Goal: Information Seeking & Learning: Learn about a topic

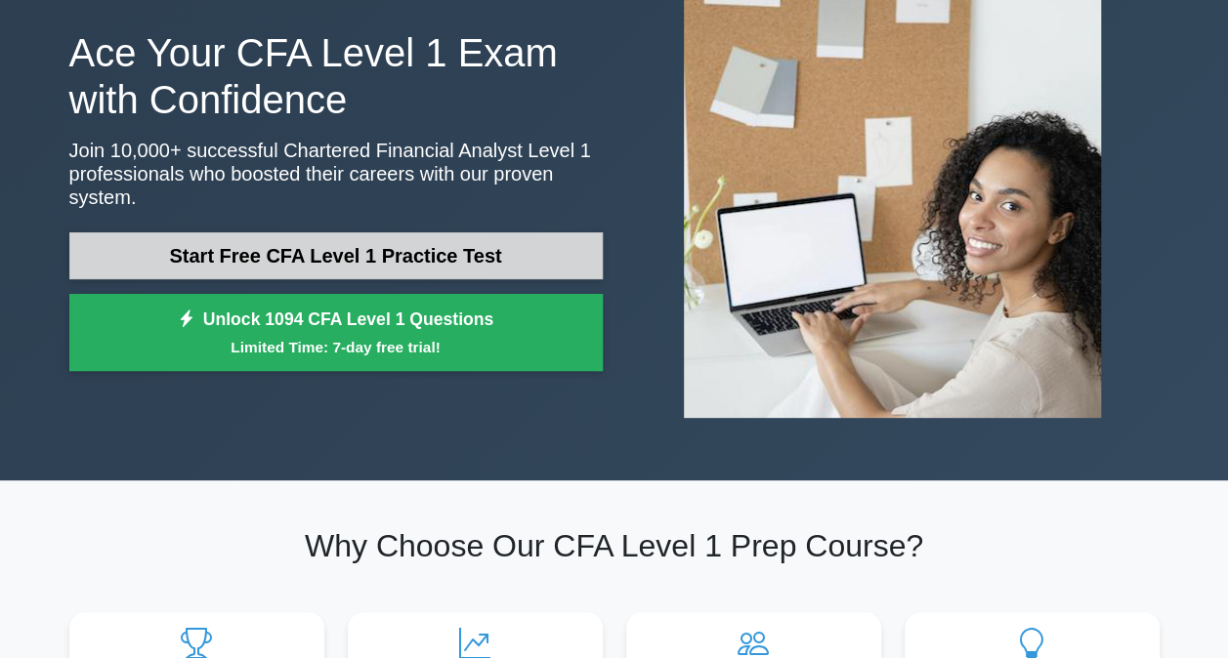
click at [438, 237] on link "Start Free CFA Level 1 Practice Test" at bounding box center [335, 255] width 533 height 47
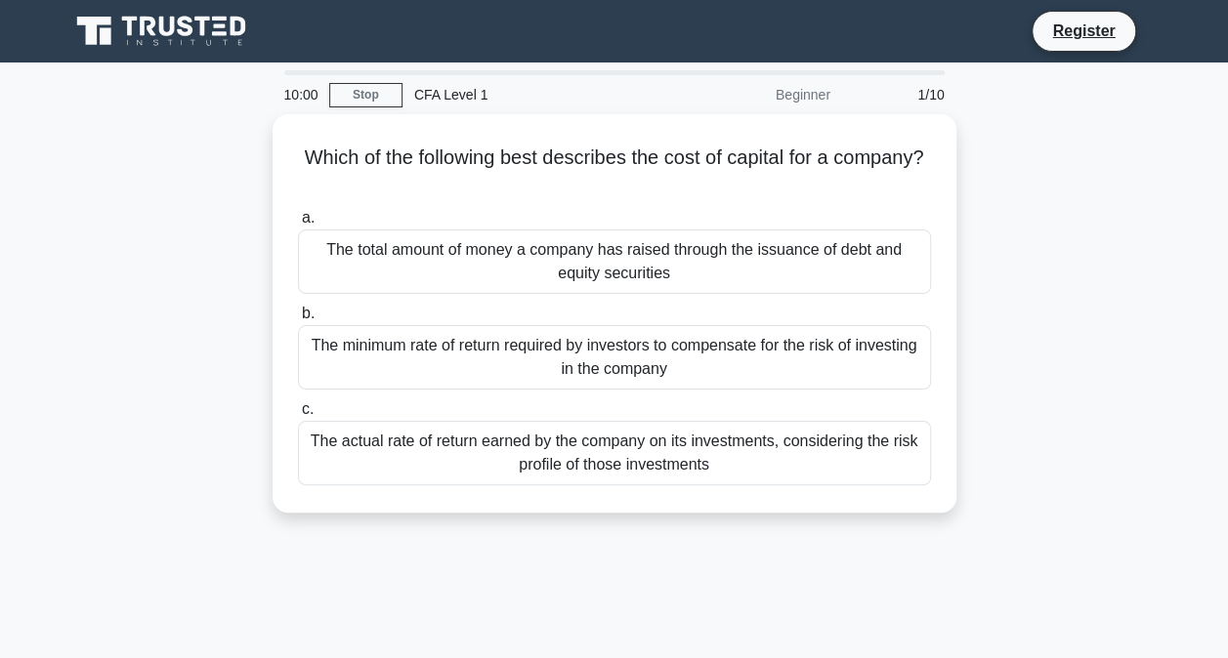
scroll to position [29, 0]
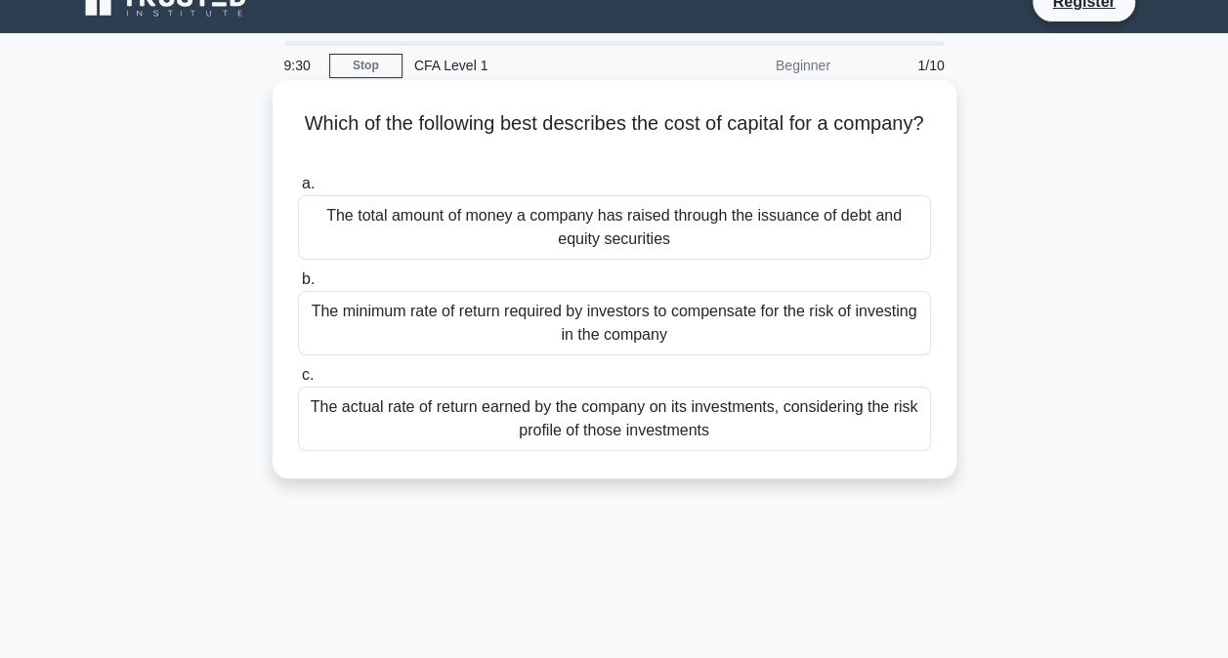
click at [565, 324] on div "The minimum rate of return required by investors to compensate for the risk of …" at bounding box center [614, 323] width 633 height 64
click at [298, 286] on input "b. The minimum rate of return required by investors to compensate for the risk …" at bounding box center [298, 280] width 0 height 13
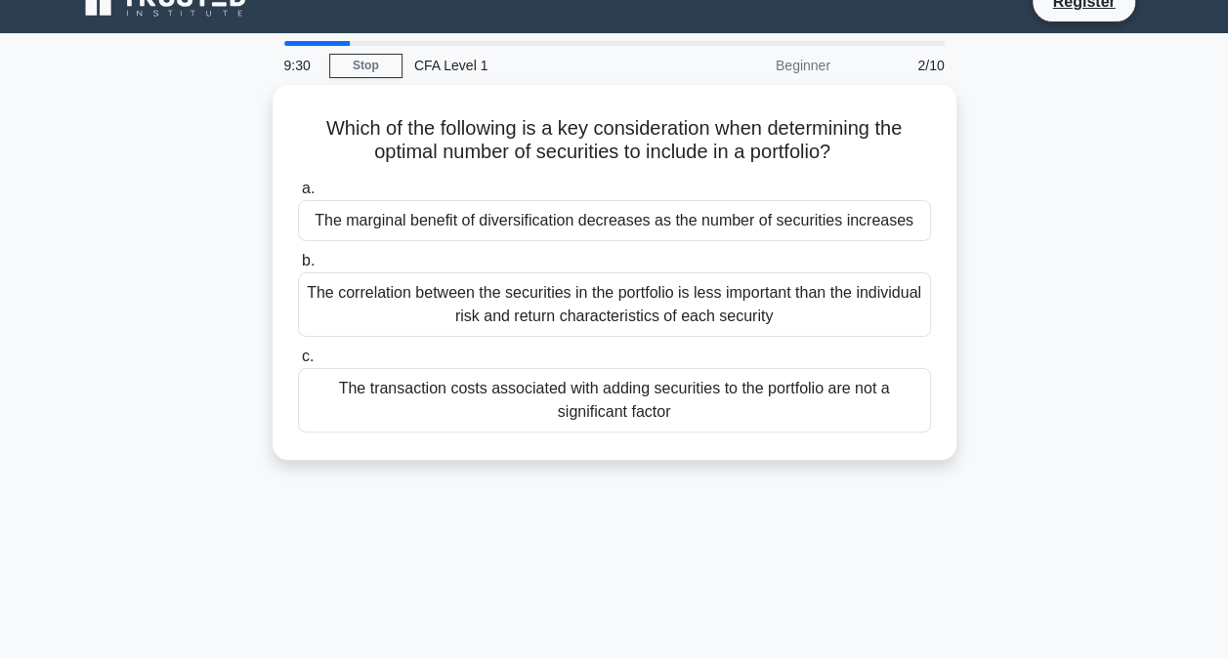
scroll to position [0, 0]
